Goal: Book appointment/travel/reservation

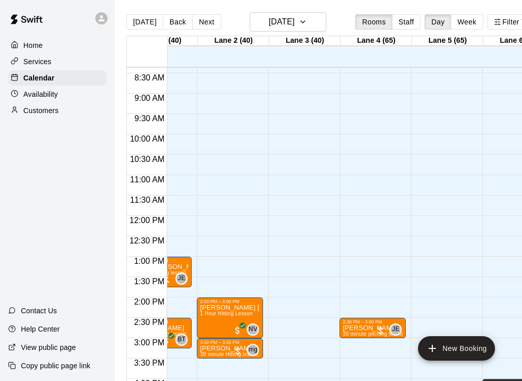
scroll to position [0, 37]
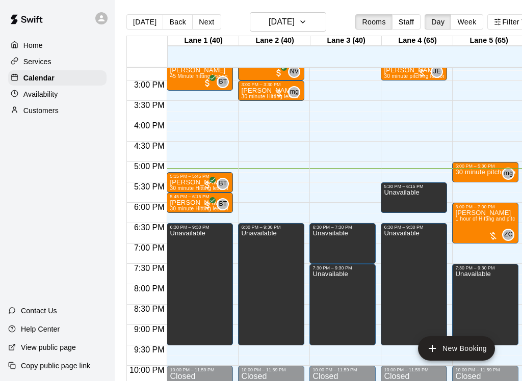
click at [447, 278] on div "6:30 PM – 9:30 PM Unavailable" at bounding box center [414, 284] width 66 height 122
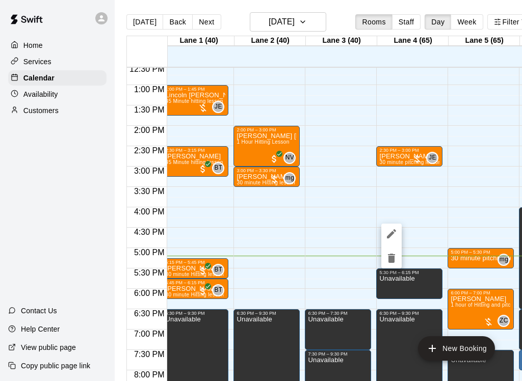
click at [327, 221] on div at bounding box center [261, 190] width 522 height 381
click at [495, 186] on div "12:00 AM – 8:00 AM Closed 5:00 PM – 5:30 PM 30 minute pitching lesson mg 0 6:00…" at bounding box center [480, 44] width 66 height 978
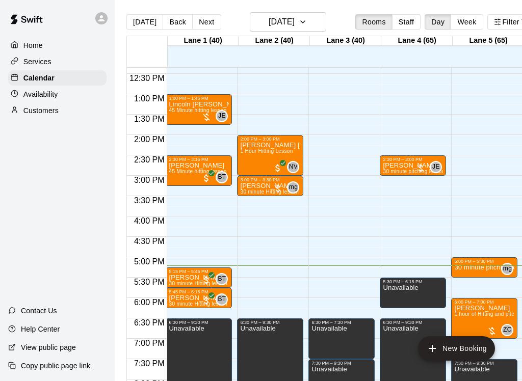
scroll to position [0, 1]
click at [295, 19] on h6 "[DATE]" at bounding box center [282, 22] width 26 height 14
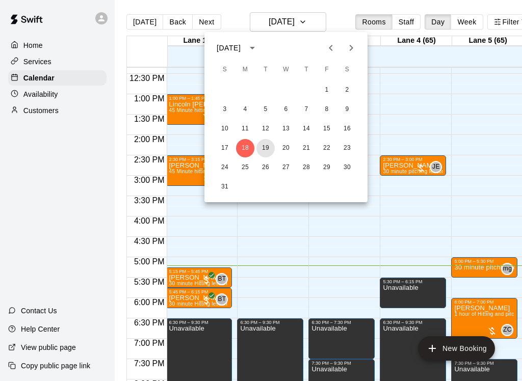
click at [263, 148] on button "19" at bounding box center [265, 148] width 18 height 18
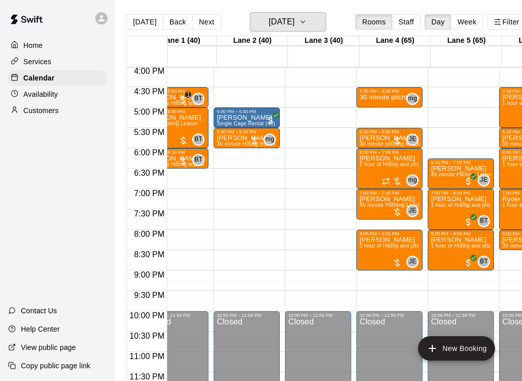
scroll to position [654, 34]
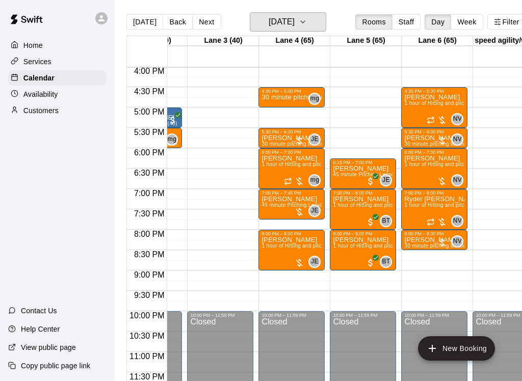
click at [295, 20] on h6 "[DATE]" at bounding box center [282, 22] width 26 height 14
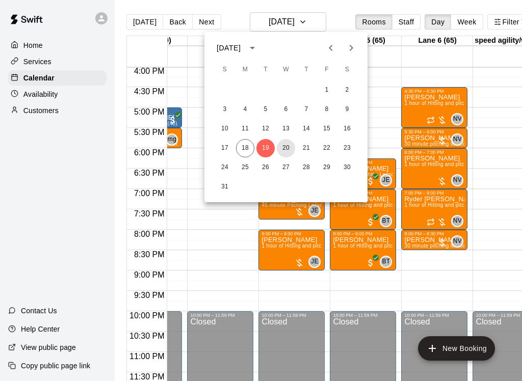
click at [288, 147] on button "20" at bounding box center [286, 148] width 18 height 18
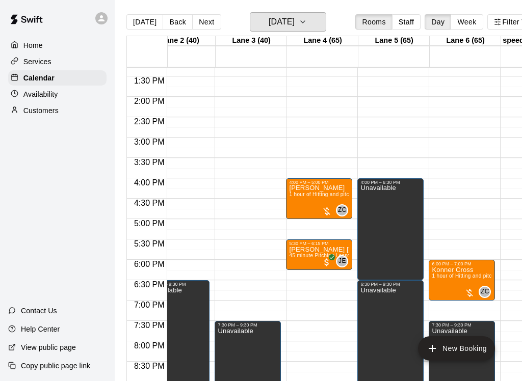
click at [317, 21] on button "[DATE]" at bounding box center [288, 21] width 76 height 19
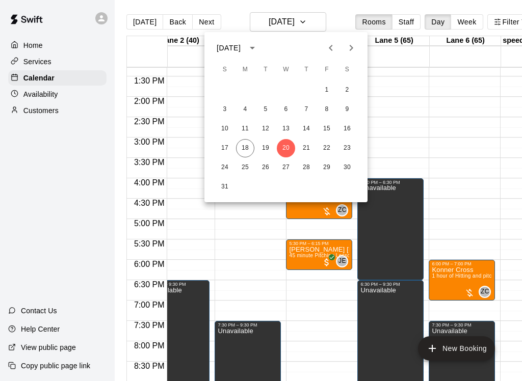
click at [307, 63] on span "T" at bounding box center [306, 70] width 18 height 20
click at [300, 71] on span "T" at bounding box center [306, 70] width 18 height 20
click at [302, 145] on button "21" at bounding box center [306, 148] width 18 height 18
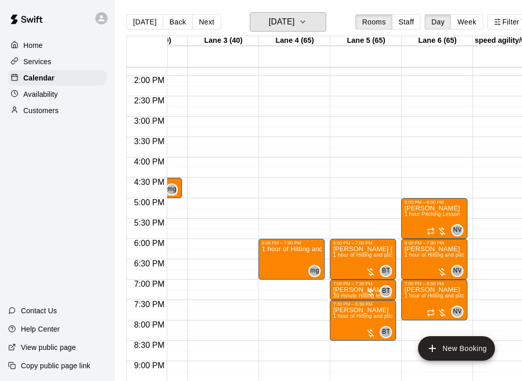
click at [294, 20] on h6 "[DATE]" at bounding box center [282, 22] width 26 height 14
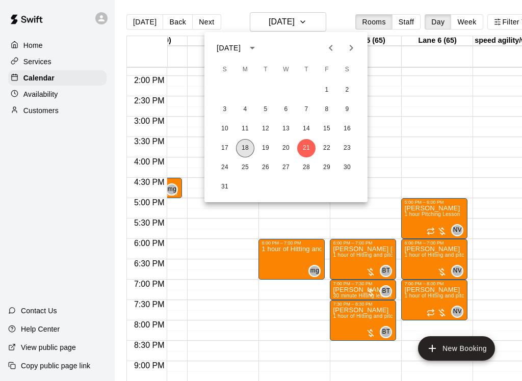
click at [248, 151] on button "18" at bounding box center [245, 148] width 18 height 18
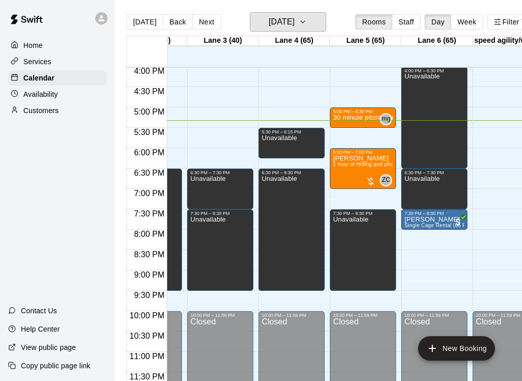
scroll to position [0, 123]
